Goal: Information Seeking & Learning: Learn about a topic

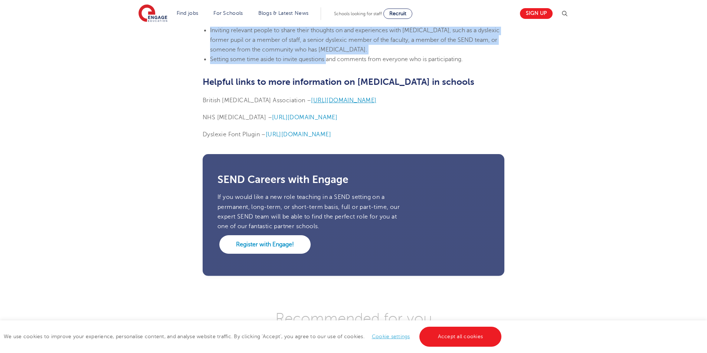
scroll to position [1817, 0]
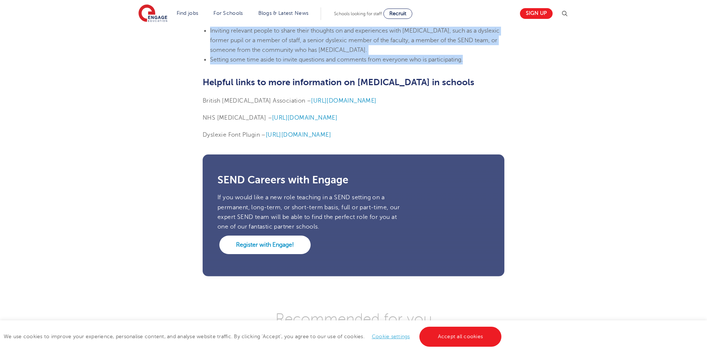
drag, startPoint x: 204, startPoint y: 141, endPoint x: 474, endPoint y: 61, distance: 281.2
copy section "Lore ip dolorsit? Am consectetu adi el sedd e tempo inci utlabore, et’d magnaal…"
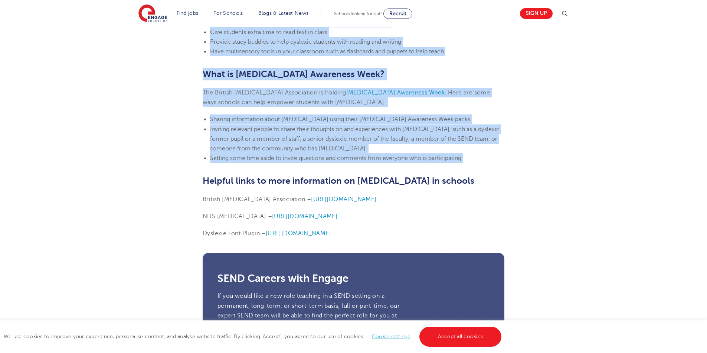
scroll to position [1715, 0]
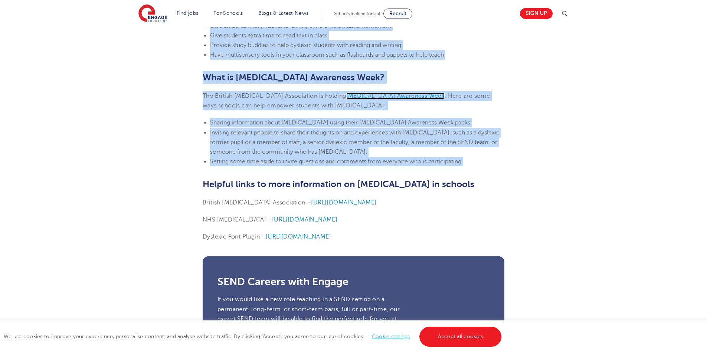
copy section "Lore ip dolorsit? Am consectetu adi el sedd e tempo inci utlabore, et’d magnaal…"
